Goal: Task Accomplishment & Management: Manage account settings

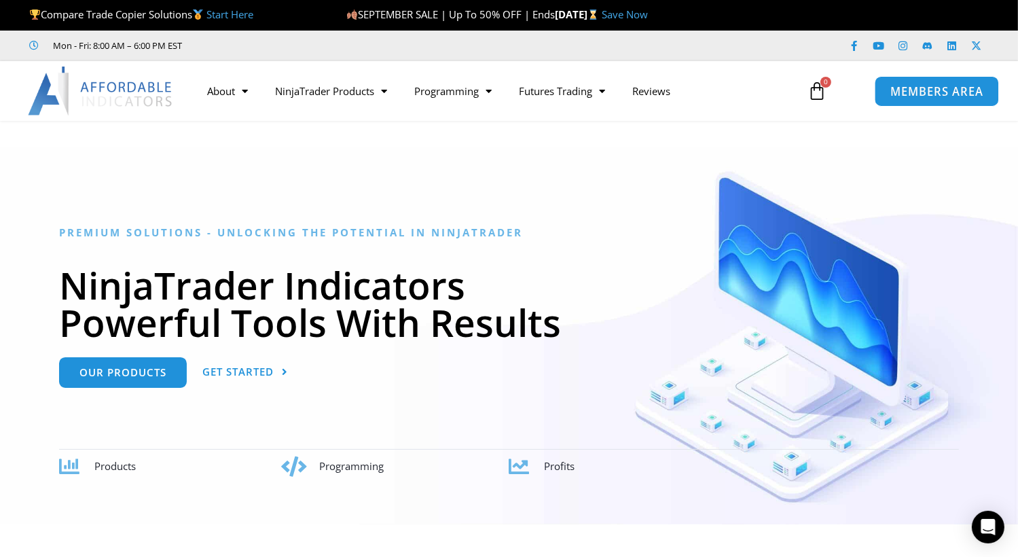
click at [964, 81] on link "MEMBERS AREA" at bounding box center [937, 90] width 124 height 31
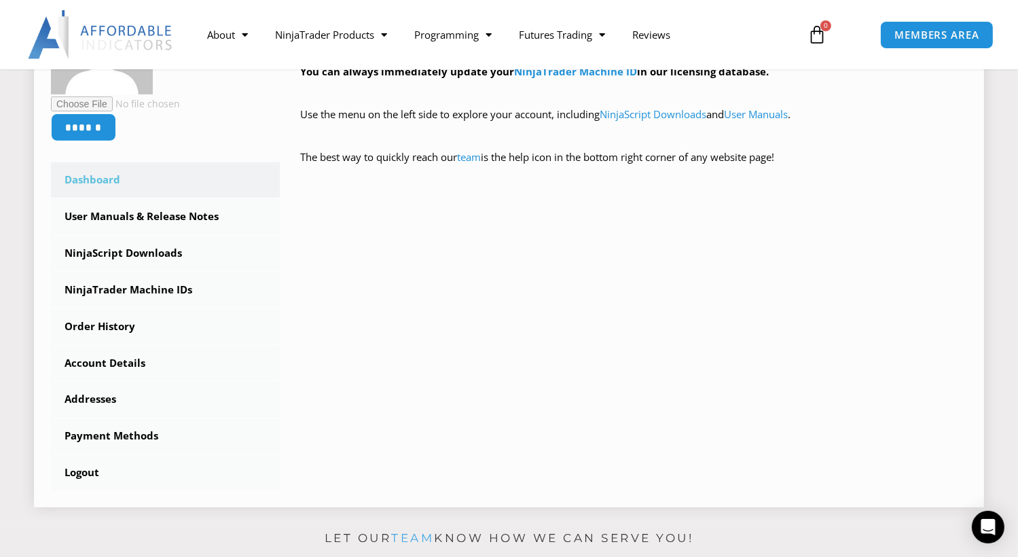
scroll to position [272, 0]
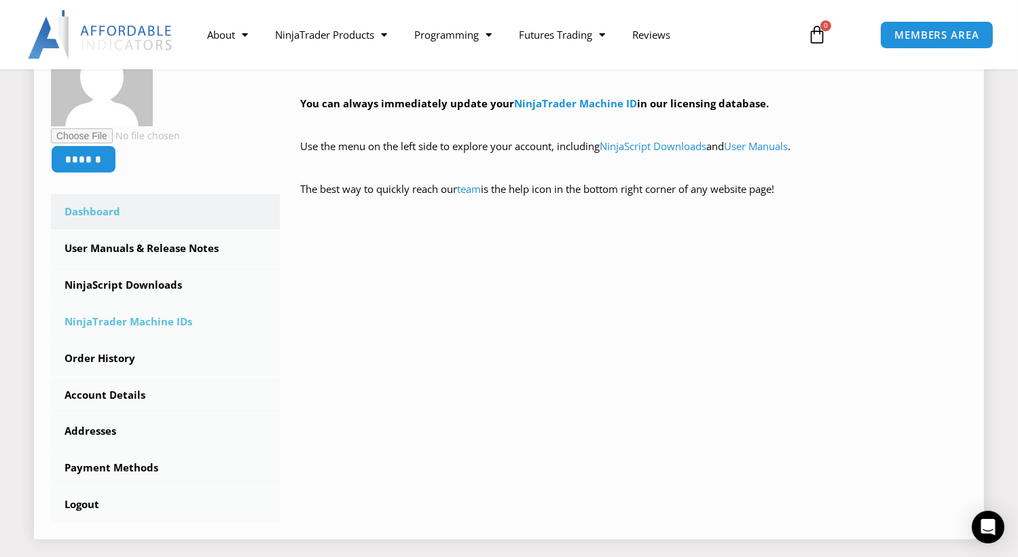
click at [107, 314] on link "NinjaTrader Machine IDs" at bounding box center [165, 321] width 229 height 35
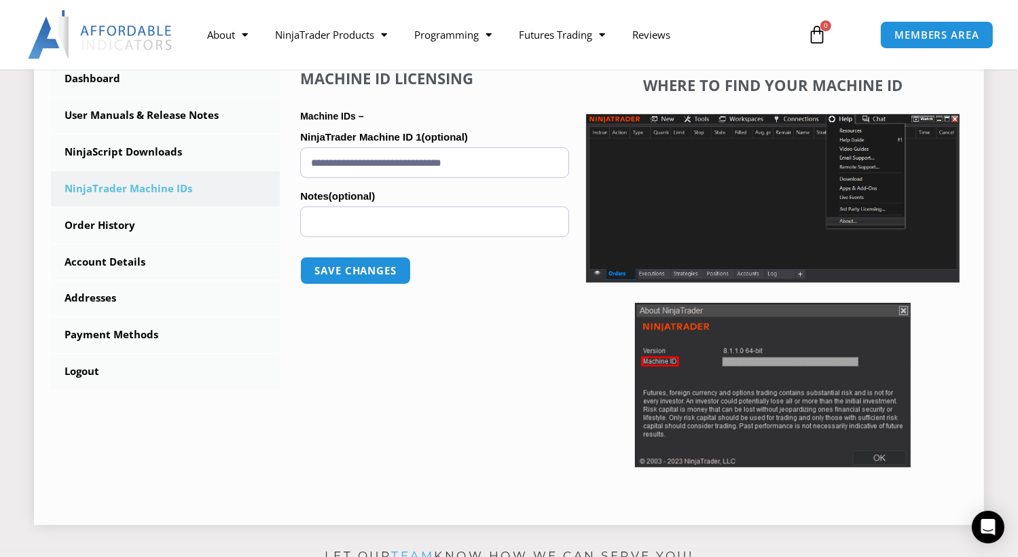
scroll to position [407, 0]
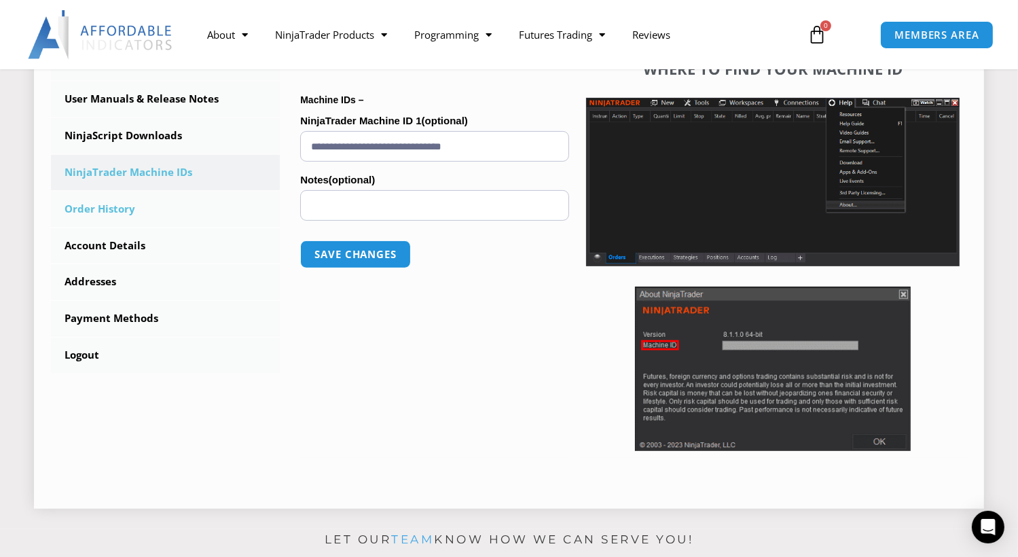
click at [132, 223] on link "Order History" at bounding box center [165, 209] width 229 height 35
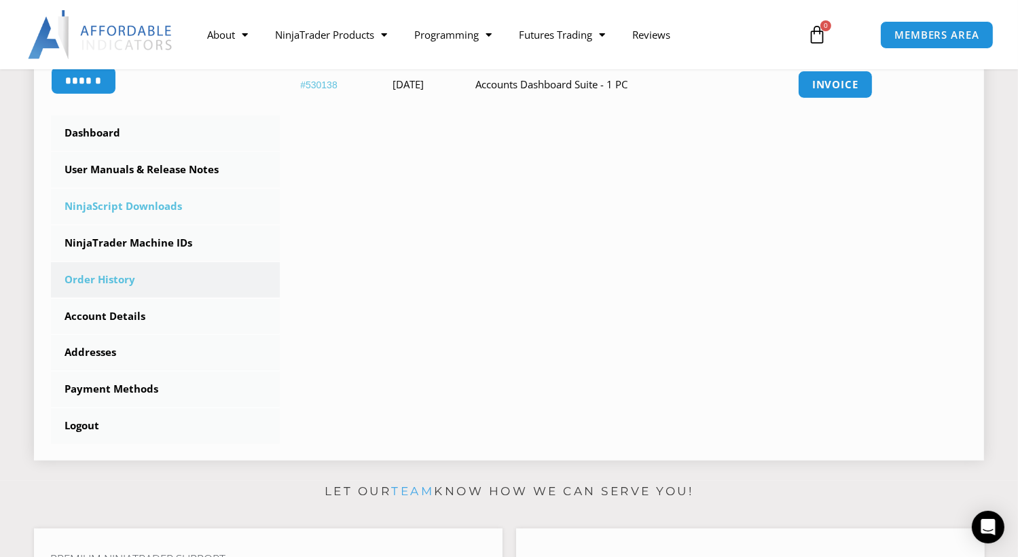
scroll to position [340, 0]
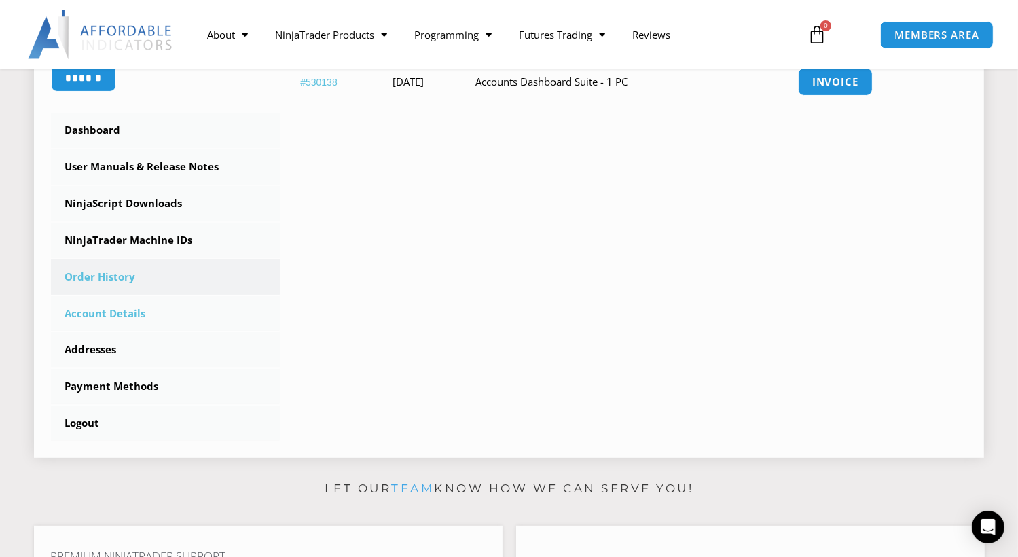
click at [134, 307] on link "Account Details" at bounding box center [165, 313] width 229 height 35
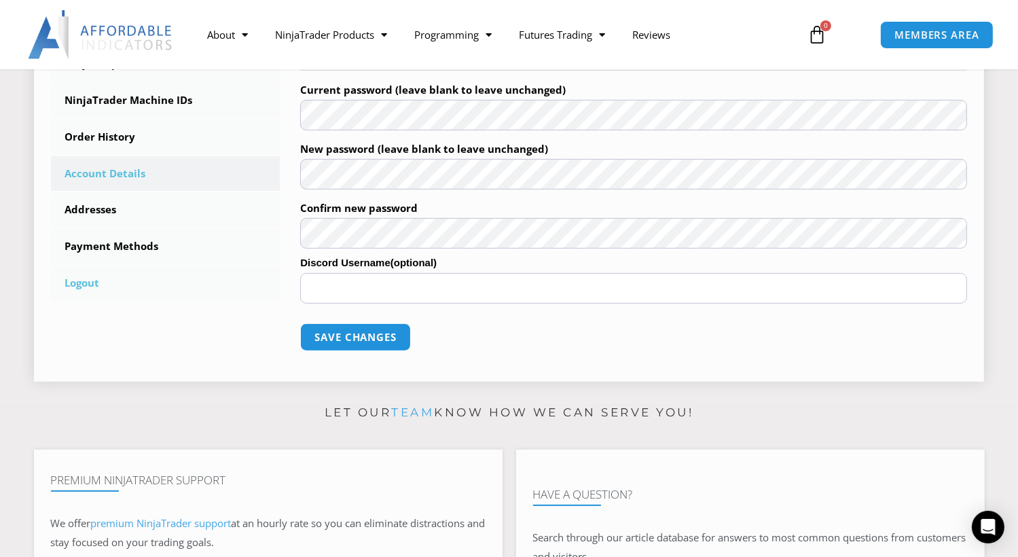
scroll to position [475, 0]
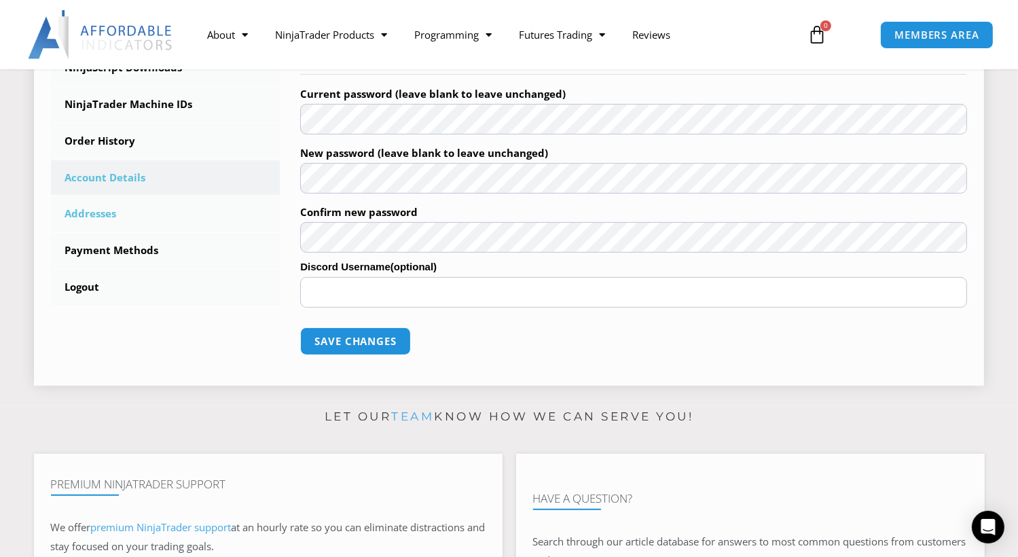
click at [127, 219] on link "Addresses" at bounding box center [165, 213] width 229 height 35
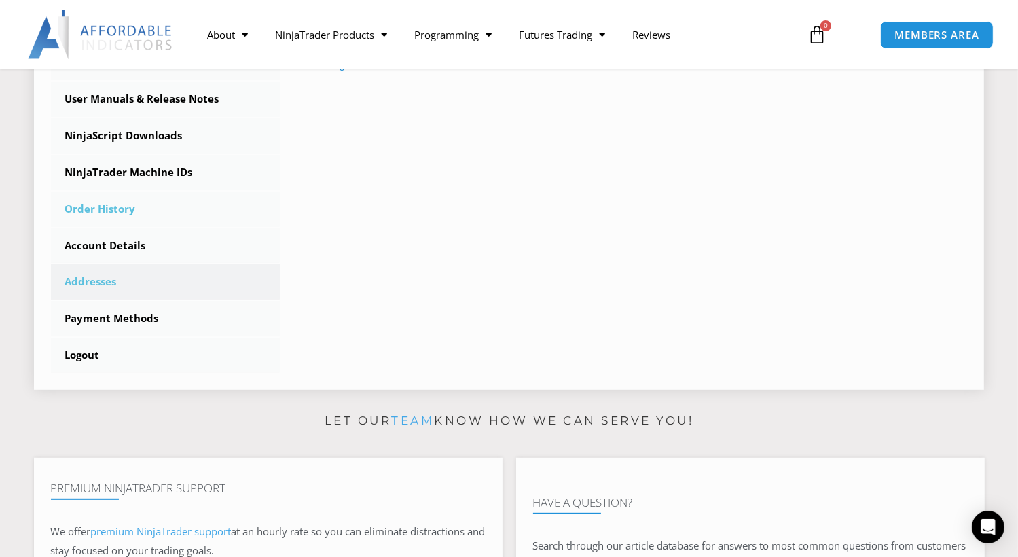
scroll to position [340, 0]
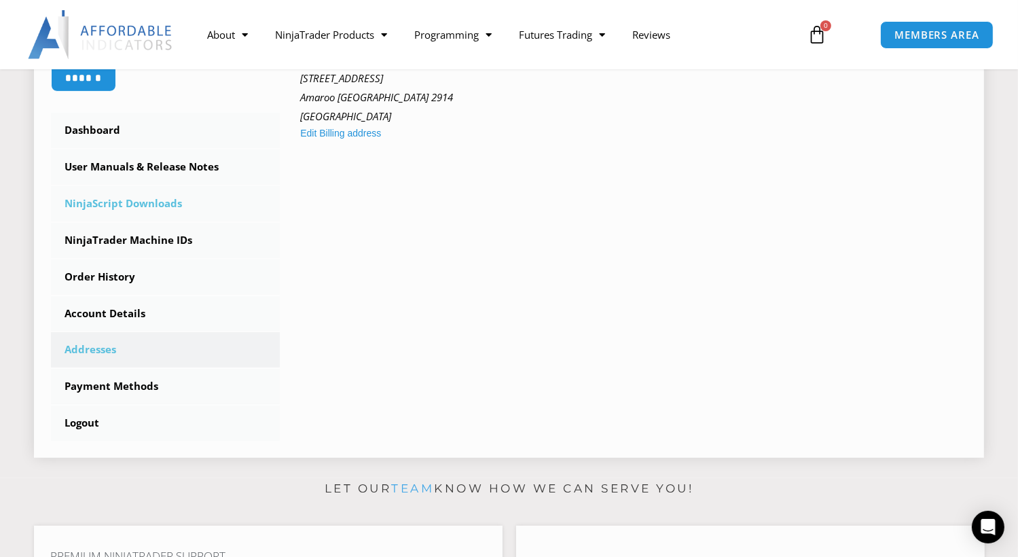
click at [137, 208] on link "NinjaScript Downloads" at bounding box center [165, 203] width 229 height 35
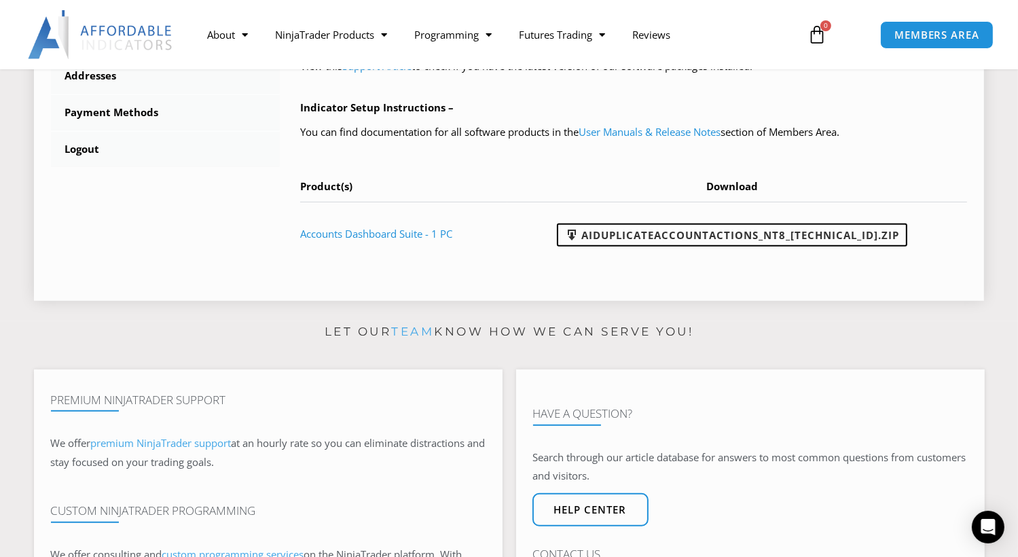
scroll to position [611, 0]
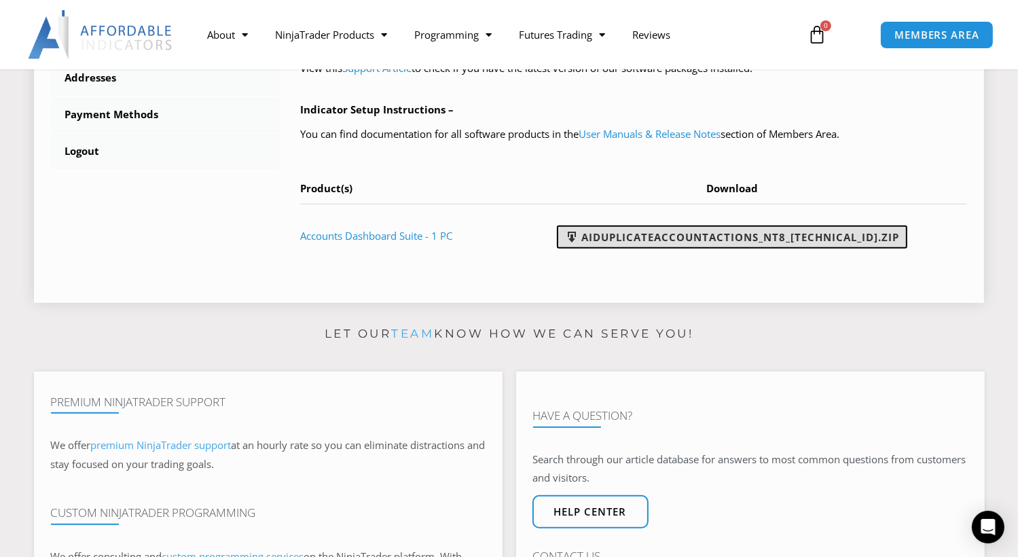
click at [697, 238] on link "AIDuplicateAccountActions_NT8_[TECHNICAL_ID].zip" at bounding box center [732, 236] width 350 height 23
